Goal: Task Accomplishment & Management: Use online tool/utility

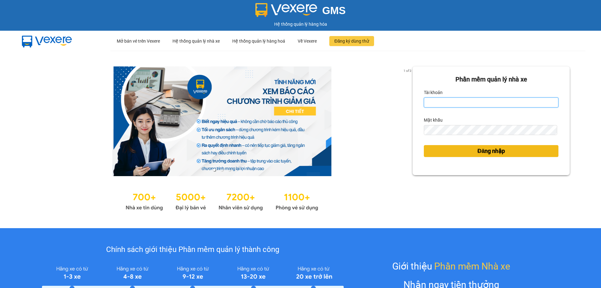
type input "thuy.bmtai"
click at [464, 147] on button "Đăng nhập" at bounding box center [491, 151] width 135 height 12
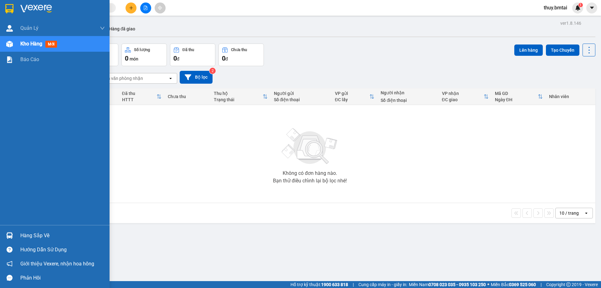
click at [15, 232] on div "Hàng sắp về" at bounding box center [55, 235] width 110 height 14
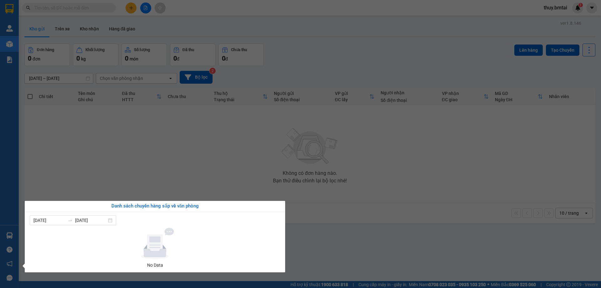
click at [176, 177] on section "Kết quả tìm kiếm ( 0 ) Bộ lọc No Data thuy.bmtai 1 Quản Lý Quản lý khách hàng Q…" at bounding box center [300, 144] width 601 height 288
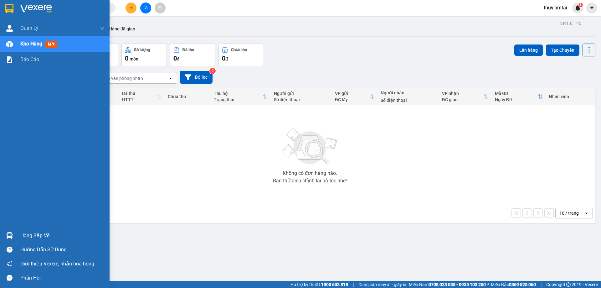
click at [26, 234] on div "Hàng sắp về" at bounding box center [62, 235] width 85 height 9
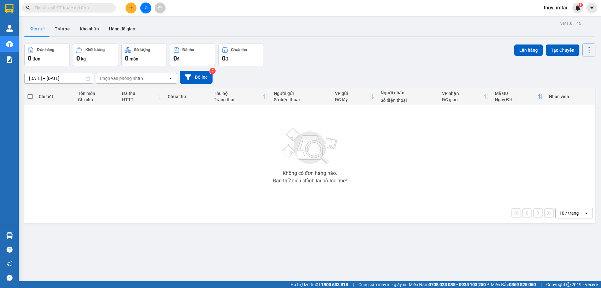
click at [106, 179] on section "Kết quả tìm kiếm ( 0 ) Bộ lọc No Data thuy.bmtai 1 Quản Lý Quản lý khách hàng Q…" at bounding box center [300, 144] width 601 height 288
click at [83, 27] on button "Kho nhận" at bounding box center [89, 28] width 29 height 15
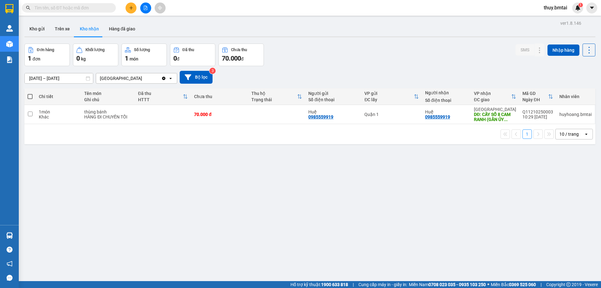
click at [89, 10] on input "text" at bounding box center [71, 7] width 74 height 7
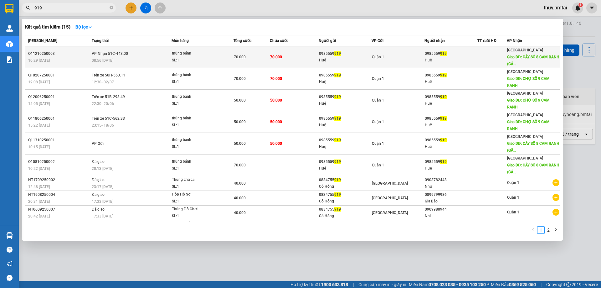
type input "919"
click at [312, 58] on td "70.000" at bounding box center [294, 57] width 49 height 22
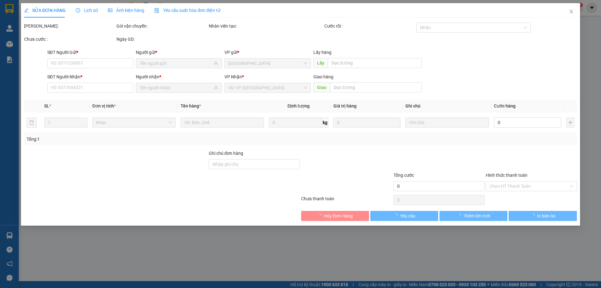
type input "0985559919"
type input "Huệ"
type input "0985559919"
type input "Huệ"
type input "CÂY SỐ 8 CAM RANH (GẦN ỦY BAN)"
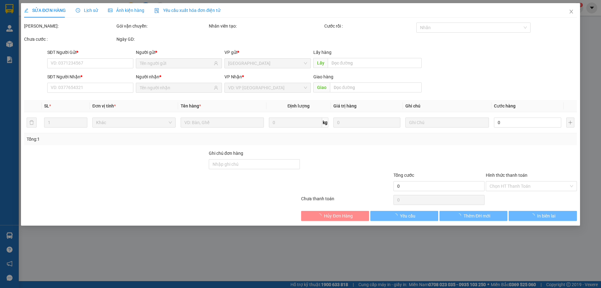
type input "70.000"
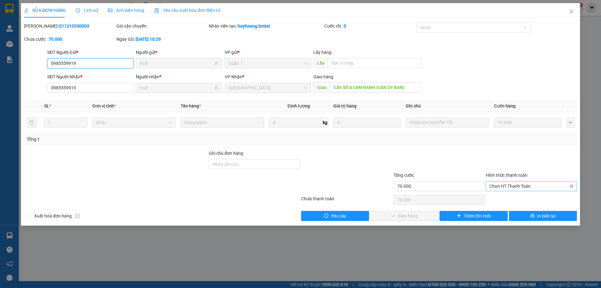
click at [511, 187] on span "Chọn HT Thanh Toán" at bounding box center [532, 185] width 84 height 9
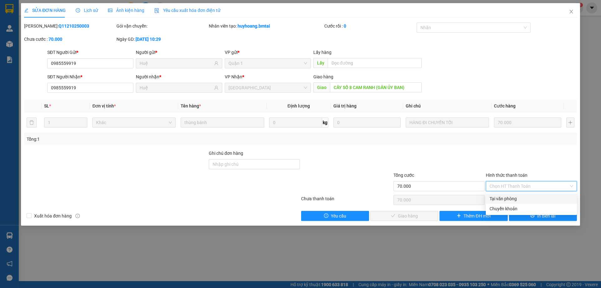
click at [509, 199] on div "Tại văn phòng" at bounding box center [532, 198] width 84 height 7
type input "0"
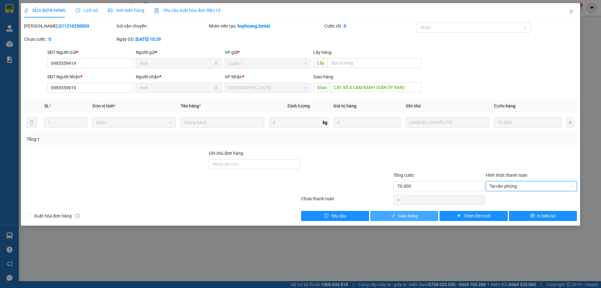
click at [415, 218] on span "Giao hàng" at bounding box center [408, 215] width 20 height 7
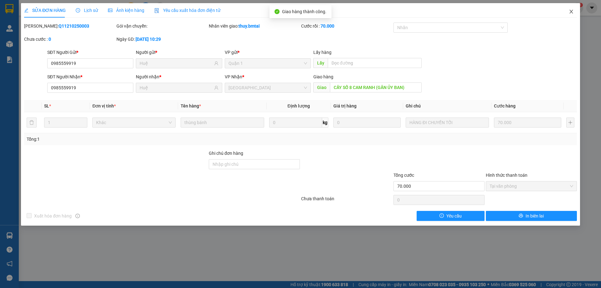
click at [570, 13] on icon "close" at bounding box center [571, 11] width 5 height 5
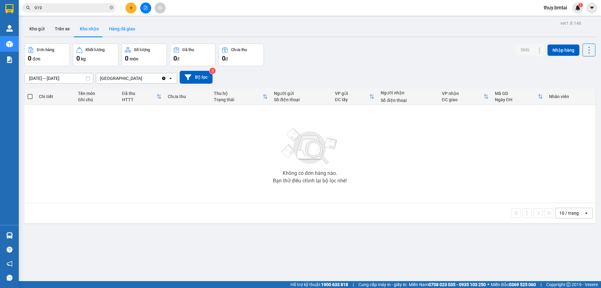
click at [116, 26] on button "Hàng đã giao" at bounding box center [122, 28] width 36 height 15
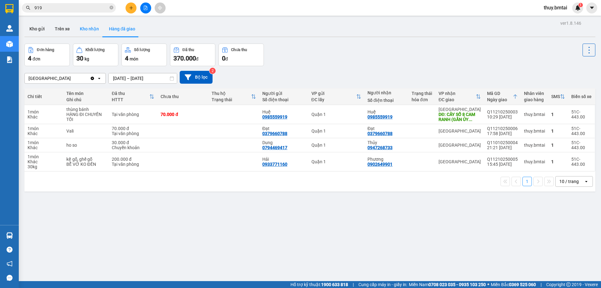
click at [86, 31] on button "Kho nhận" at bounding box center [89, 28] width 29 height 15
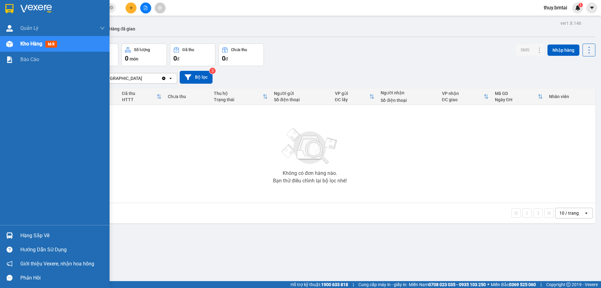
click at [21, 236] on div "Hàng sắp về" at bounding box center [62, 235] width 85 height 9
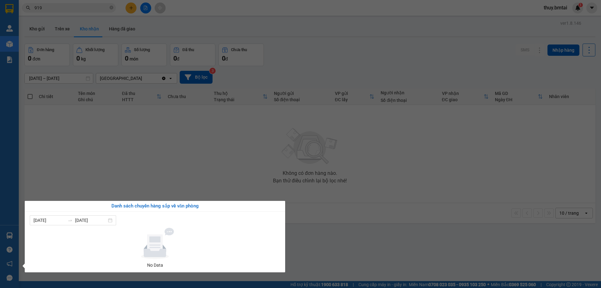
click at [86, 165] on section "Kết quả tìm kiếm ( 15 ) Bộ lọc Mã ĐH Trạng thái Món hàng Tổng cước Chưa cước Ng…" at bounding box center [300, 144] width 601 height 288
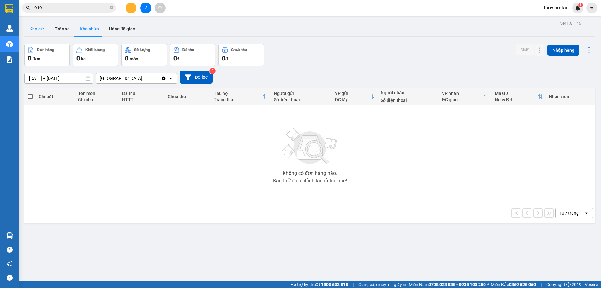
click at [44, 31] on button "Kho gửi" at bounding box center [36, 28] width 25 height 15
click at [57, 28] on button "Trên xe" at bounding box center [62, 28] width 25 height 15
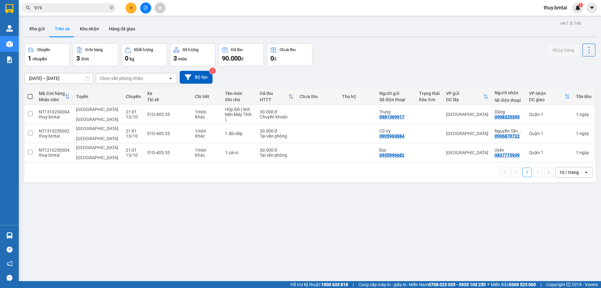
click at [30, 97] on span at bounding box center [30, 96] width 5 height 5
click at [30, 93] on input "checkbox" at bounding box center [30, 93] width 0 height 0
checkbox input "true"
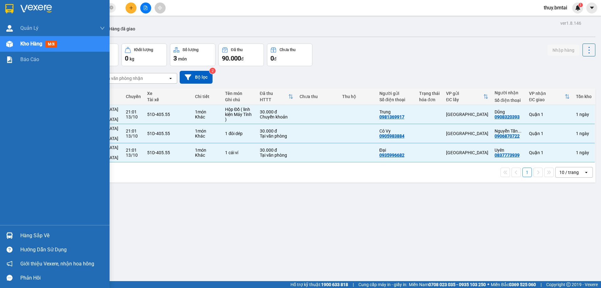
click at [44, 48] on div "Kho hàng mới" at bounding box center [39, 44] width 39 height 8
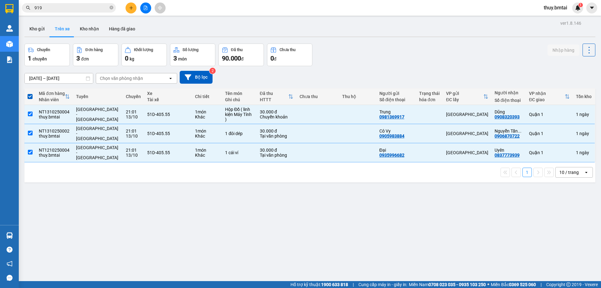
click at [142, 209] on div "ver 1.8.146 Kho gửi Trên xe Kho nhận Hàng đã giao Chuyến 1 chuyến Đơn hàng 3 đơ…" at bounding box center [310, 163] width 576 height 288
click at [32, 32] on button "Kho gửi" at bounding box center [36, 28] width 25 height 15
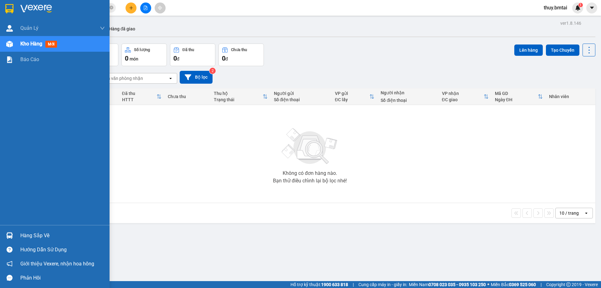
click at [31, 236] on div "Hàng sắp về" at bounding box center [62, 235] width 85 height 9
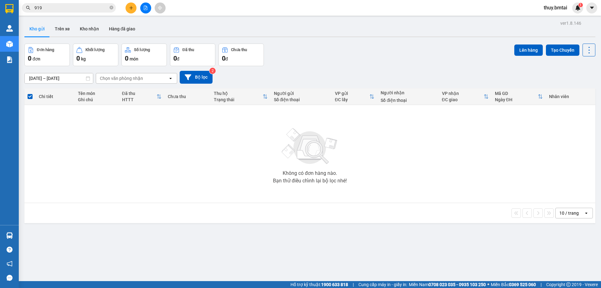
click at [89, 169] on section "Kết quả tìm kiếm ( 15 ) Bộ lọc Mã ĐH Trạng thái Món hàng Tổng cước Chưa cước Ng…" at bounding box center [300, 144] width 601 height 288
